Goal: Task Accomplishment & Management: Use online tool/utility

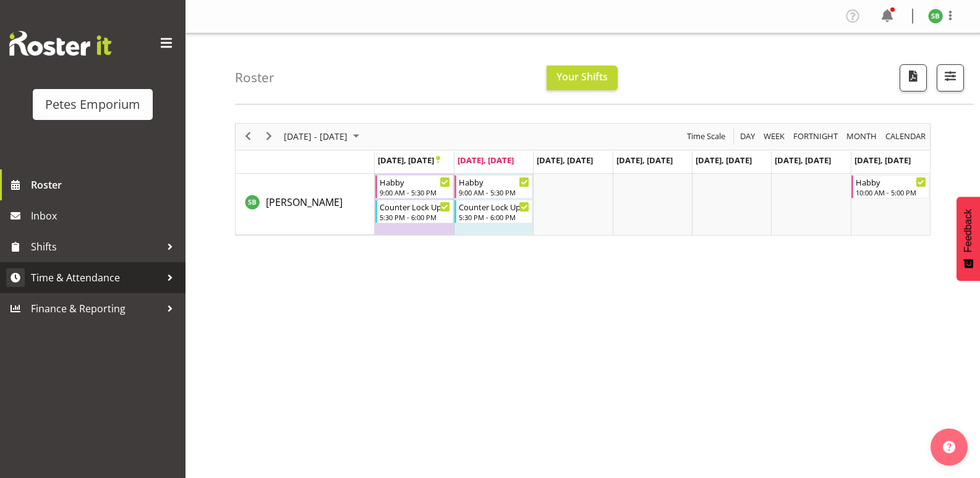
click at [66, 286] on span "Time & Attendance" at bounding box center [96, 277] width 130 height 19
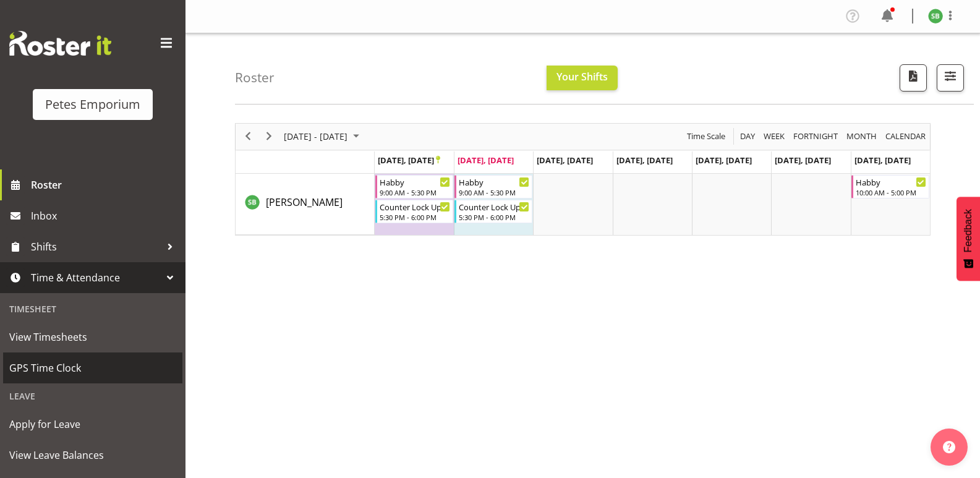
click at [38, 366] on span "GPS Time Clock" at bounding box center [92, 368] width 167 height 19
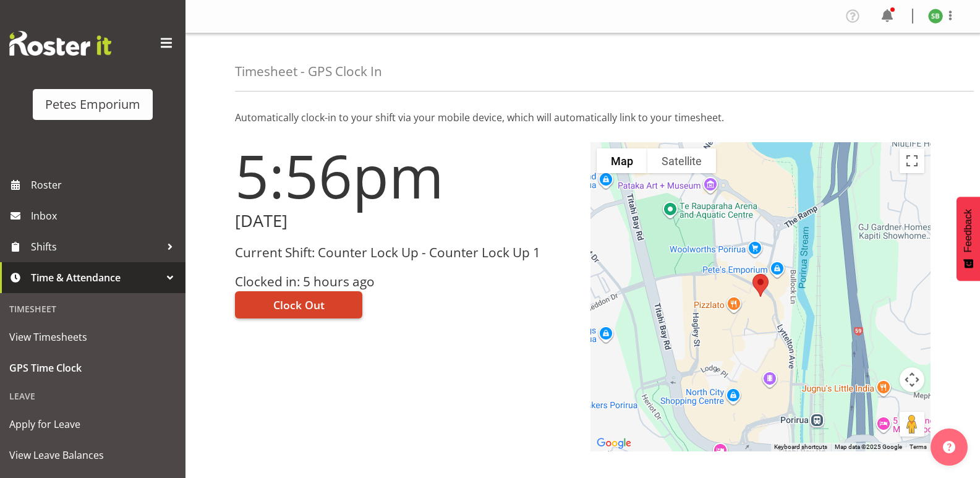
click at [299, 300] on span "Clock Out" at bounding box center [298, 305] width 51 height 16
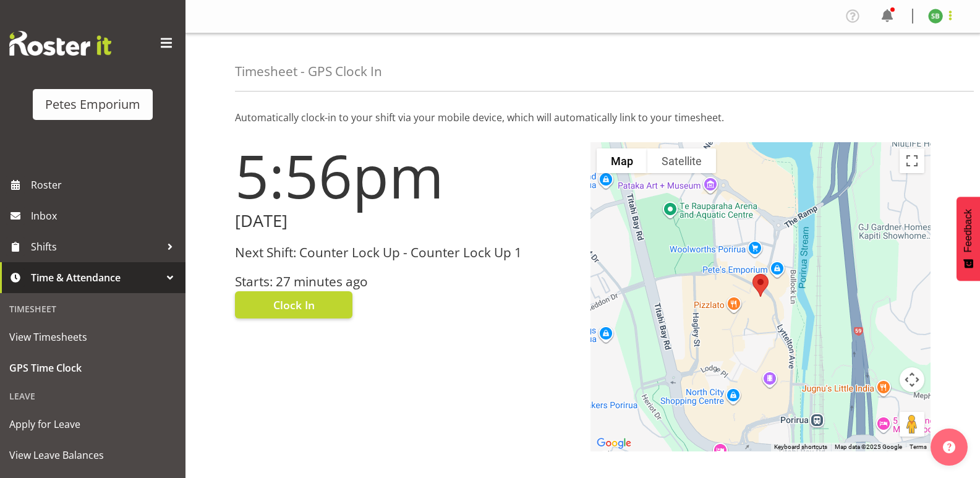
click at [955, 17] on span at bounding box center [950, 15] width 15 height 15
click at [874, 67] on link "Log Out" at bounding box center [898, 65] width 119 height 22
